Goal: Task Accomplishment & Management: Use online tool/utility

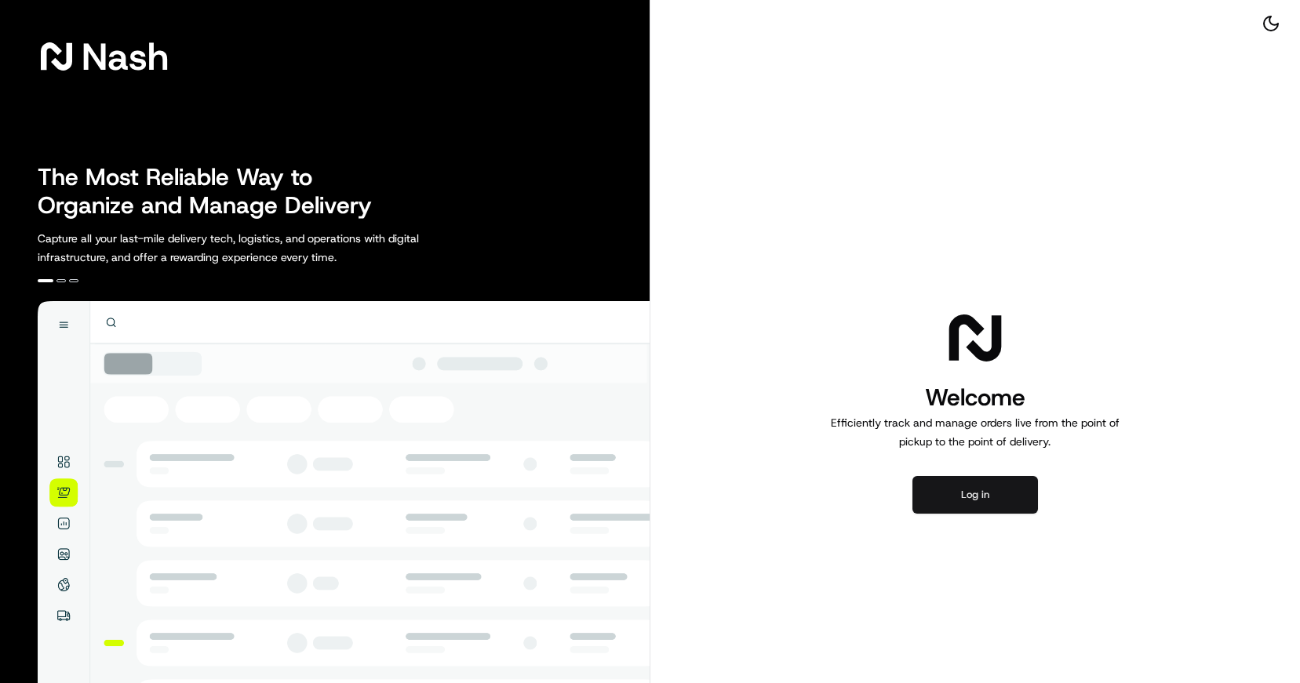
click at [980, 499] on button "Log in" at bounding box center [974, 495] width 125 height 38
